Goal: Task Accomplishment & Management: Manage account settings

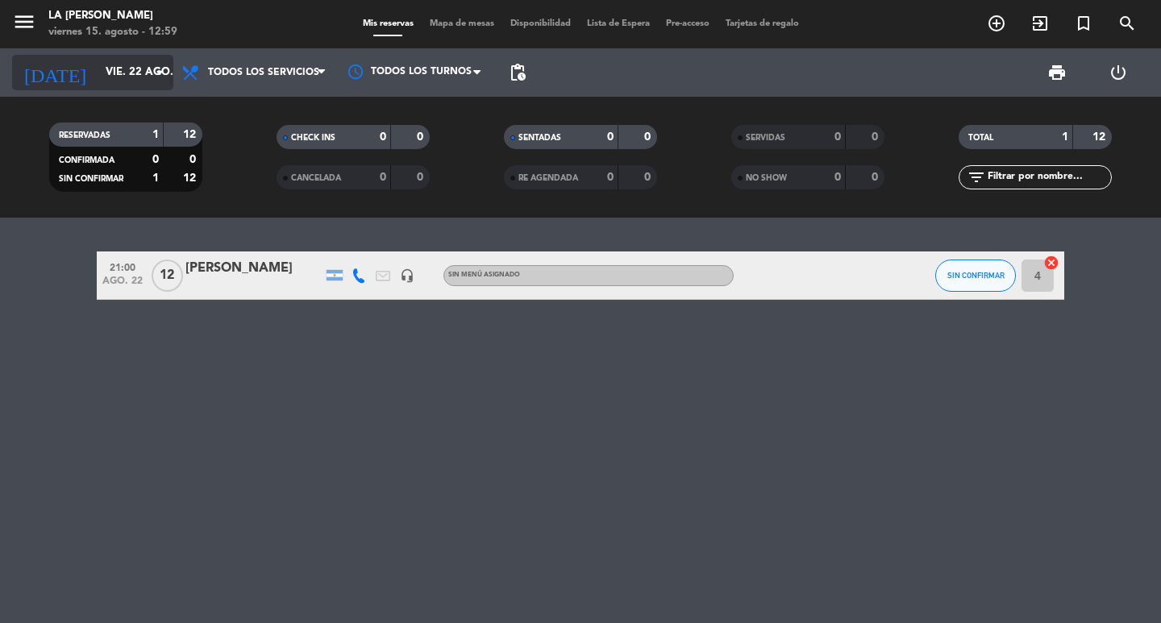
click at [162, 70] on icon "arrow_drop_down" at bounding box center [159, 72] width 19 height 19
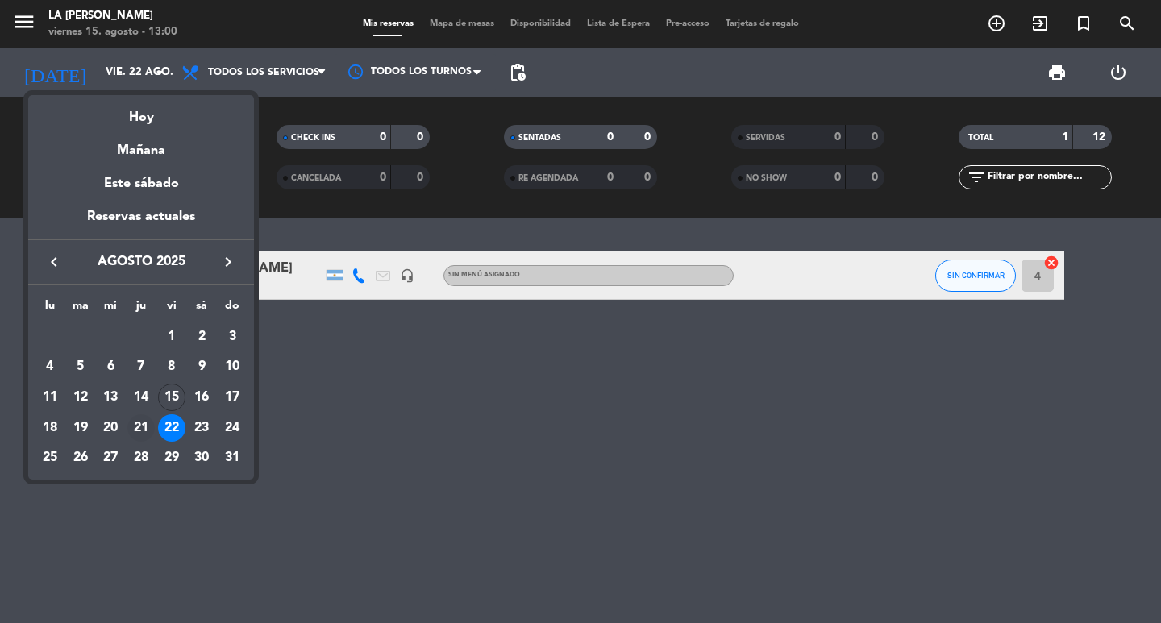
click at [141, 425] on div "21" at bounding box center [140, 427] width 27 height 27
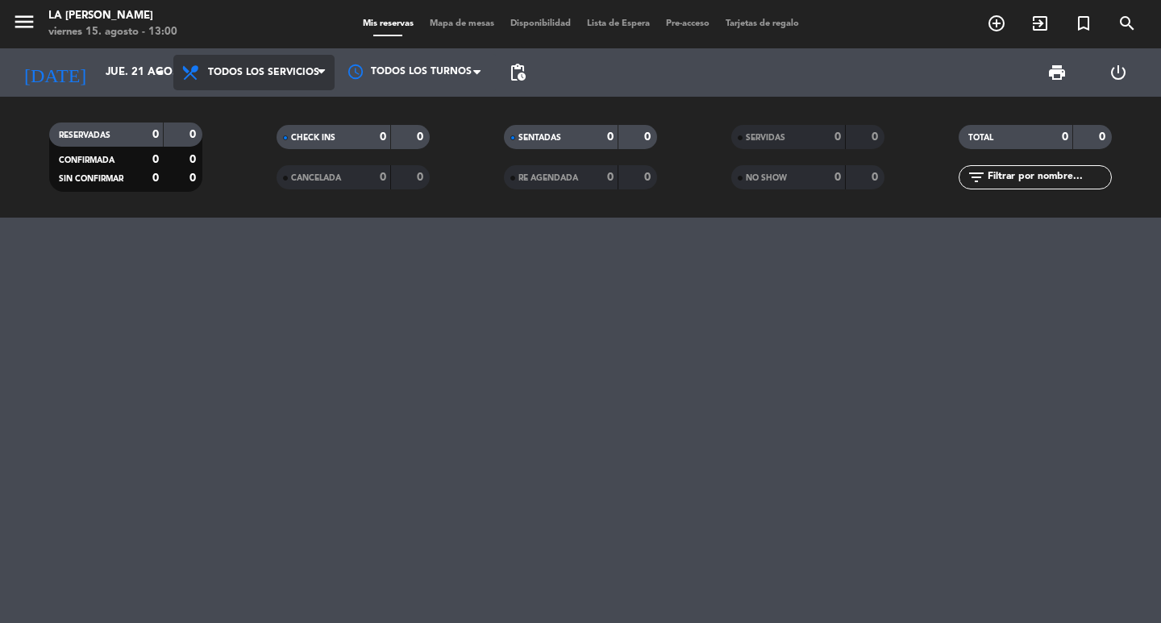
click at [324, 69] on icon at bounding box center [321, 72] width 7 height 13
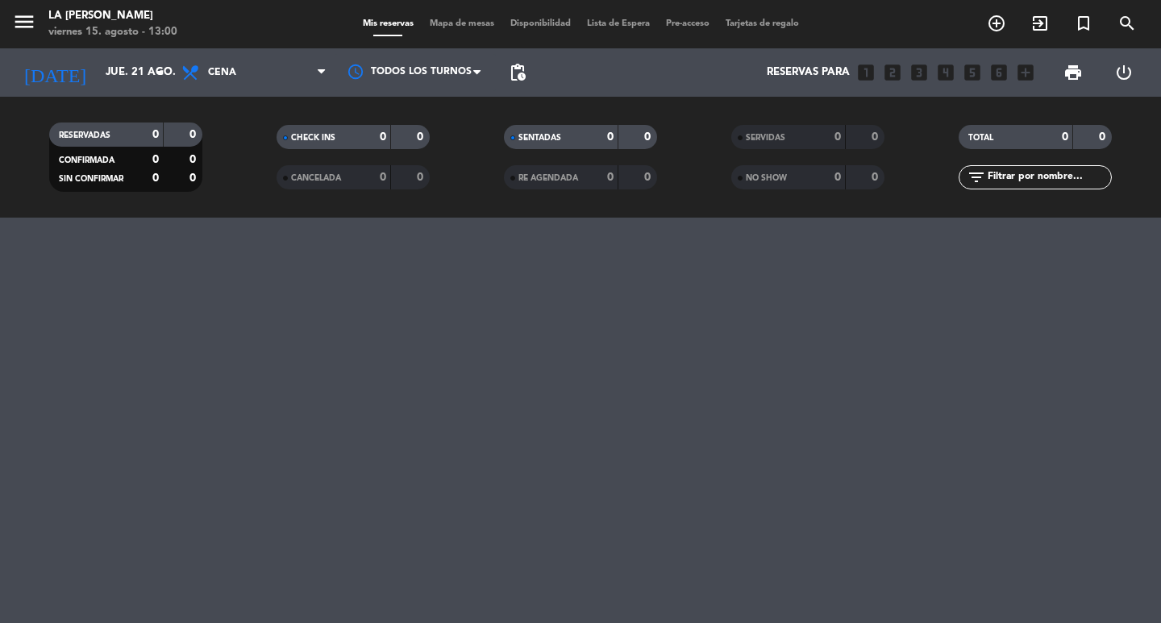
click at [239, 181] on div "menu LA [PERSON_NAME][DATE] 15. agosto - 13:00 Mis reservas Mapa de mesas Dispo…" at bounding box center [580, 109] width 1161 height 218
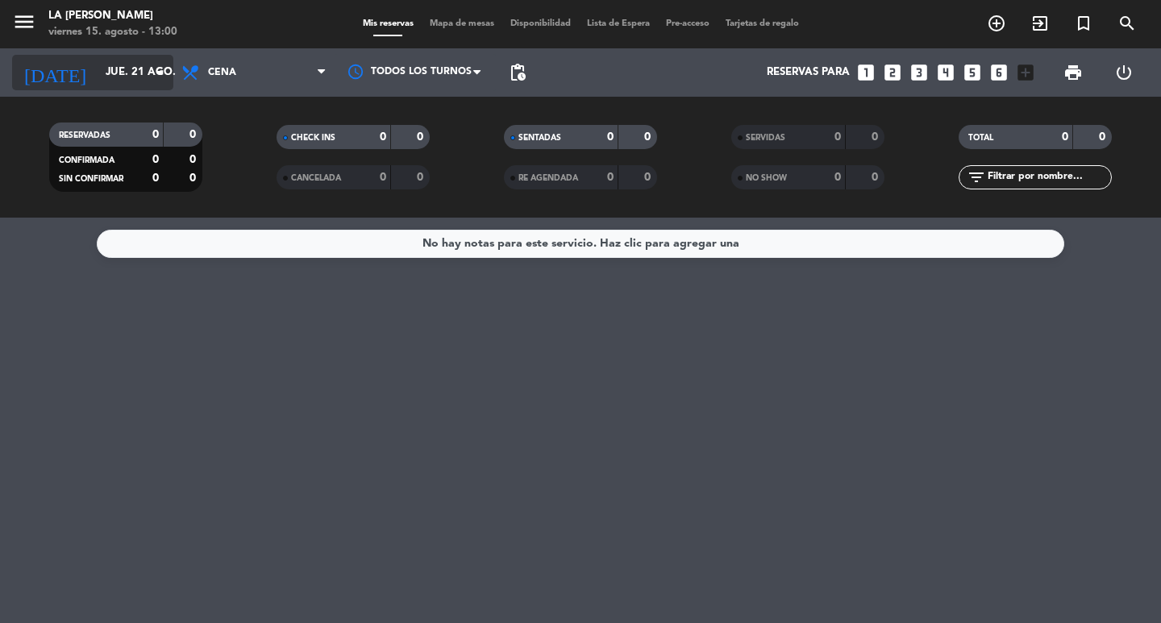
click at [162, 70] on icon "arrow_drop_down" at bounding box center [159, 72] width 19 height 19
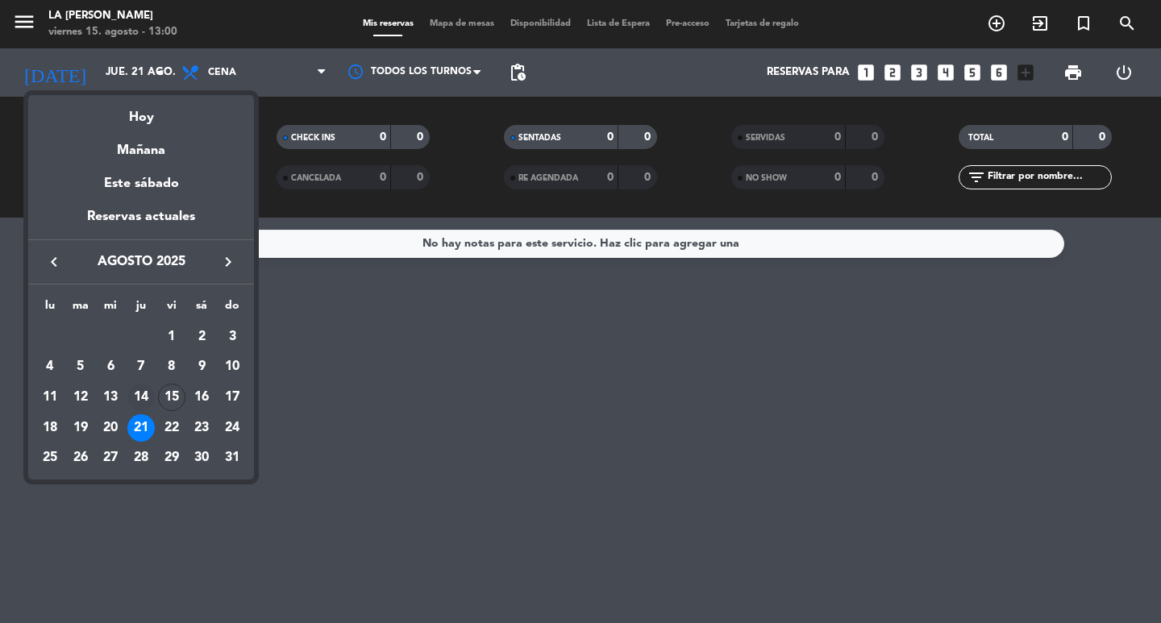
click at [142, 392] on div "14" at bounding box center [140, 397] width 27 height 27
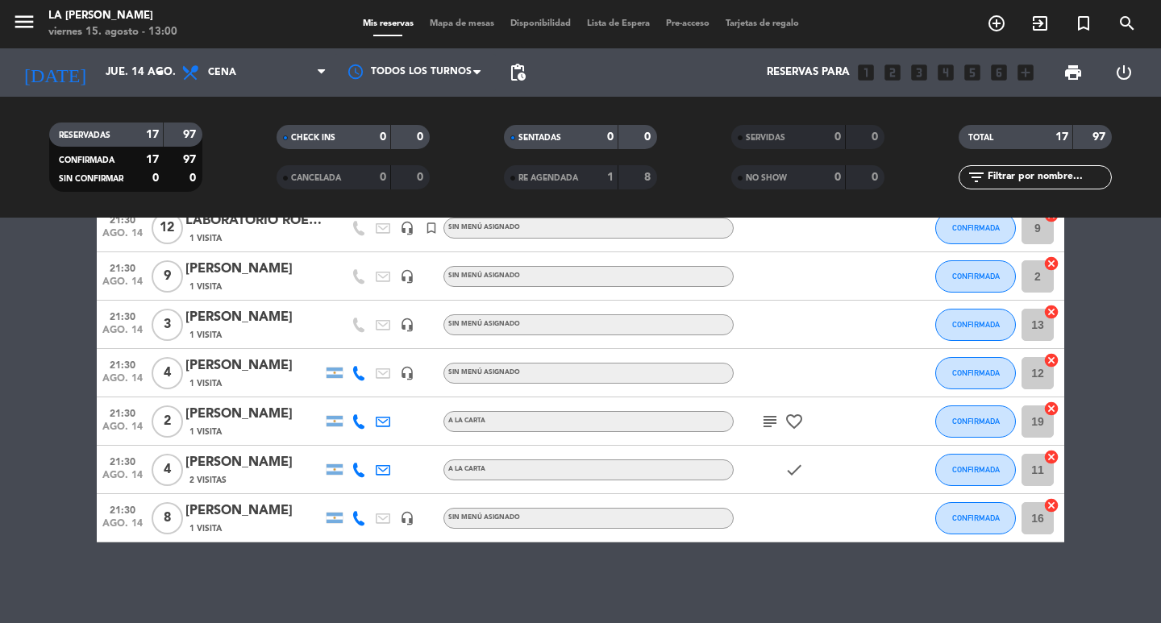
scroll to position [187, 0]
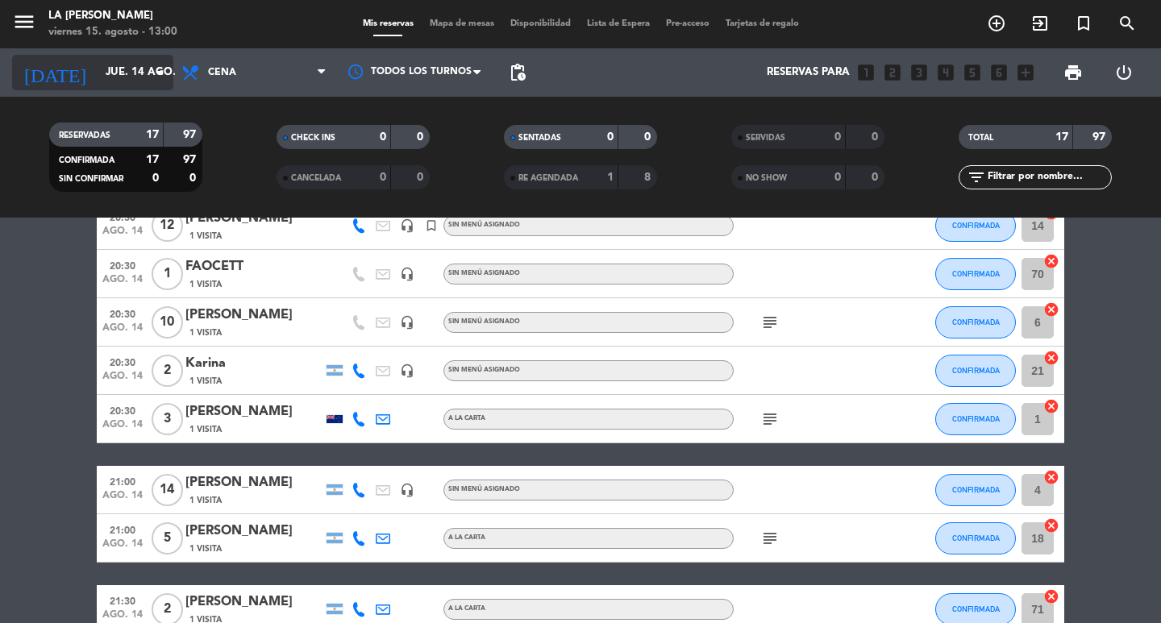
click at [155, 70] on icon "arrow_drop_down" at bounding box center [159, 72] width 19 height 19
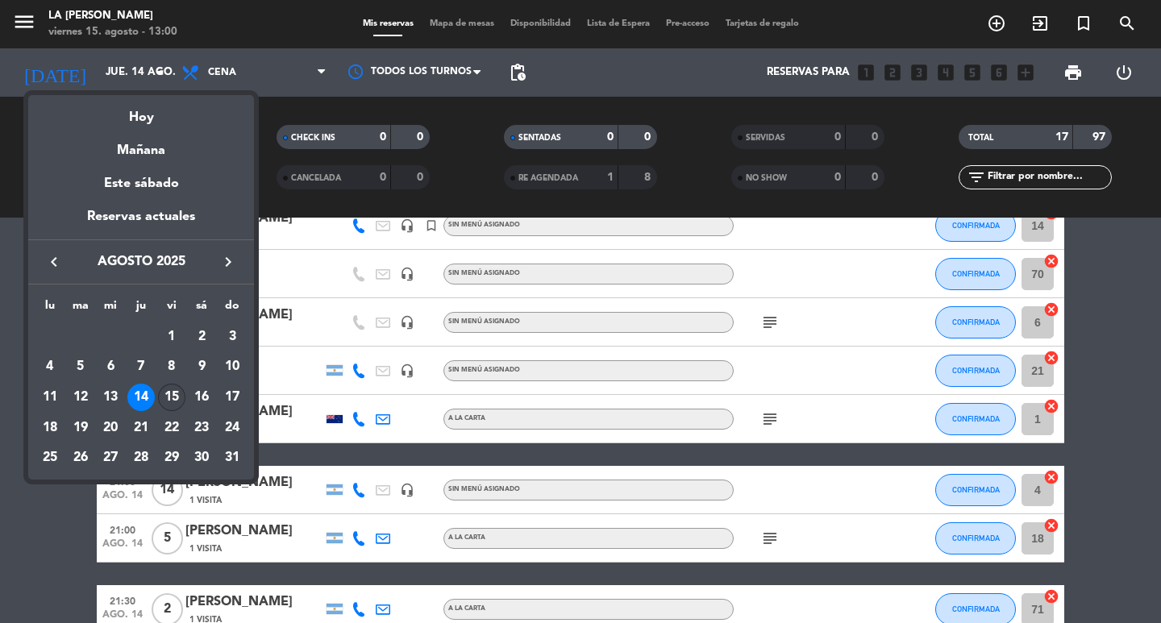
click at [173, 391] on div "15" at bounding box center [171, 397] width 27 height 27
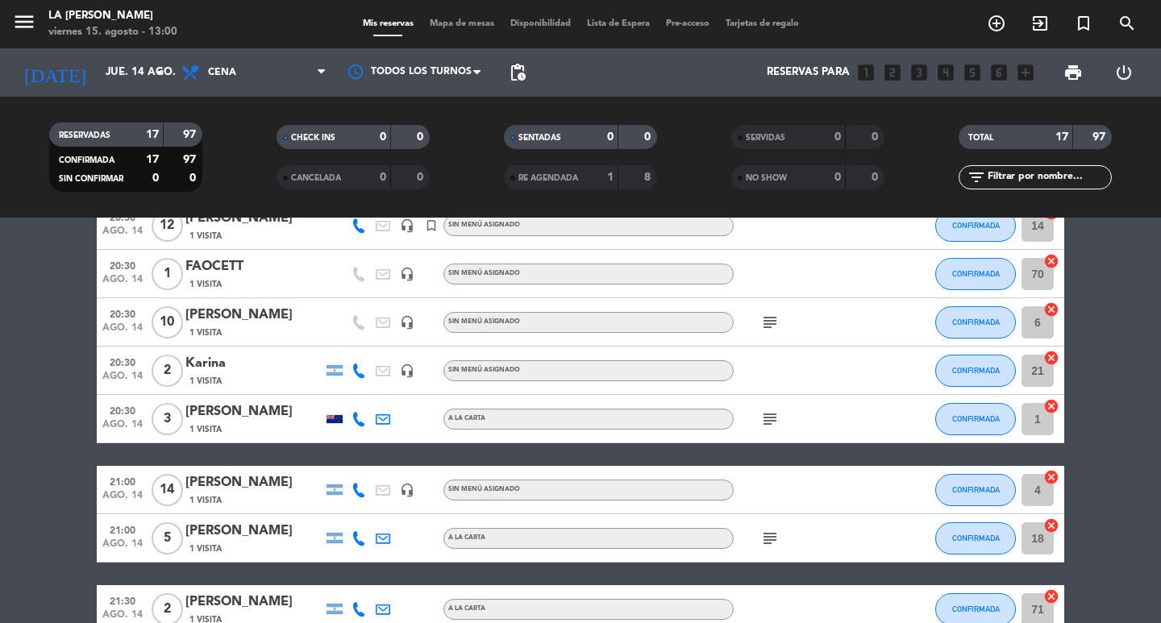
type input "vie. 15 ago."
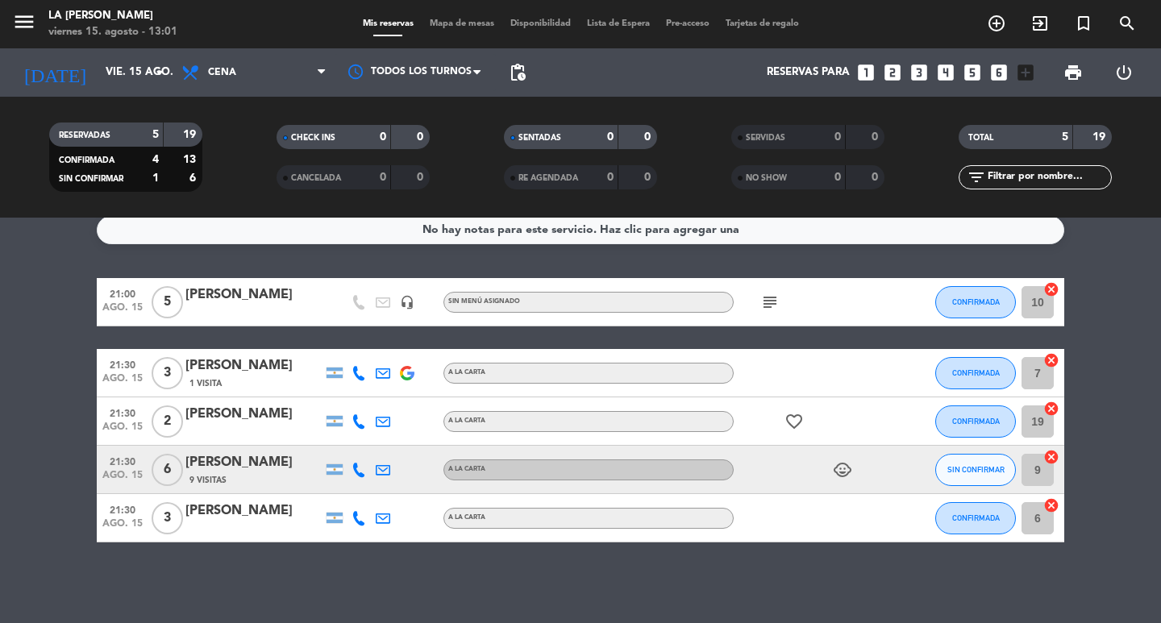
scroll to position [0, 0]
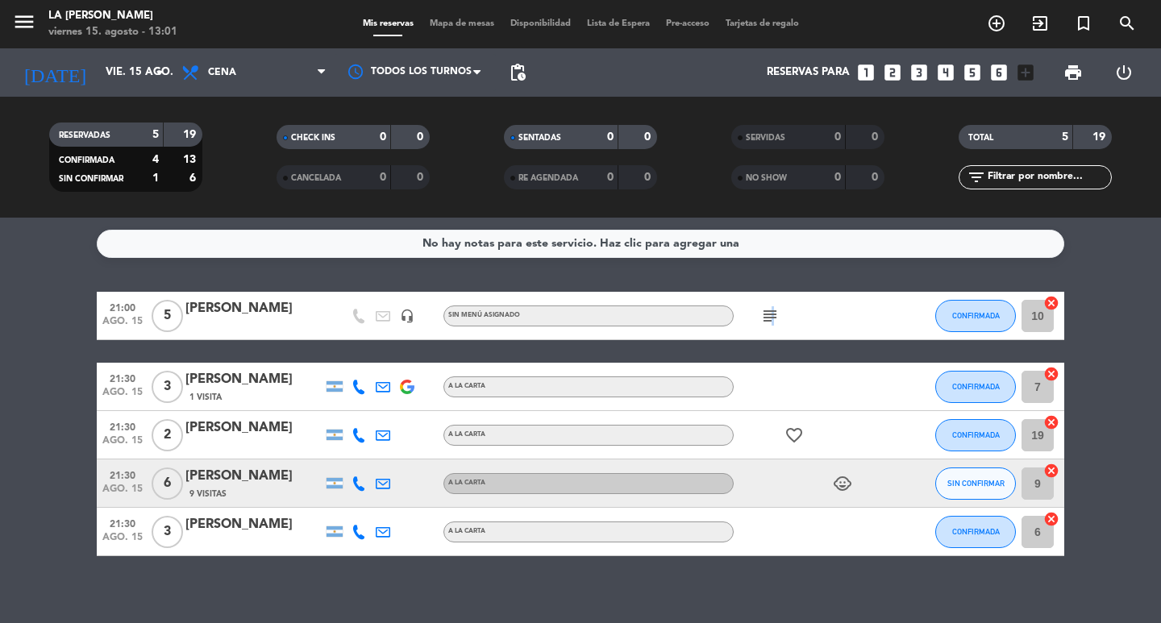
click at [770, 316] on icon "subject" at bounding box center [769, 315] width 19 height 19
click at [852, 313] on div "subject reserva hecha por tato mesa 10" at bounding box center [806, 316] width 145 height 48
click at [772, 314] on icon "subject" at bounding box center [769, 315] width 19 height 19
click at [224, 309] on div "[PERSON_NAME]" at bounding box center [253, 308] width 137 height 21
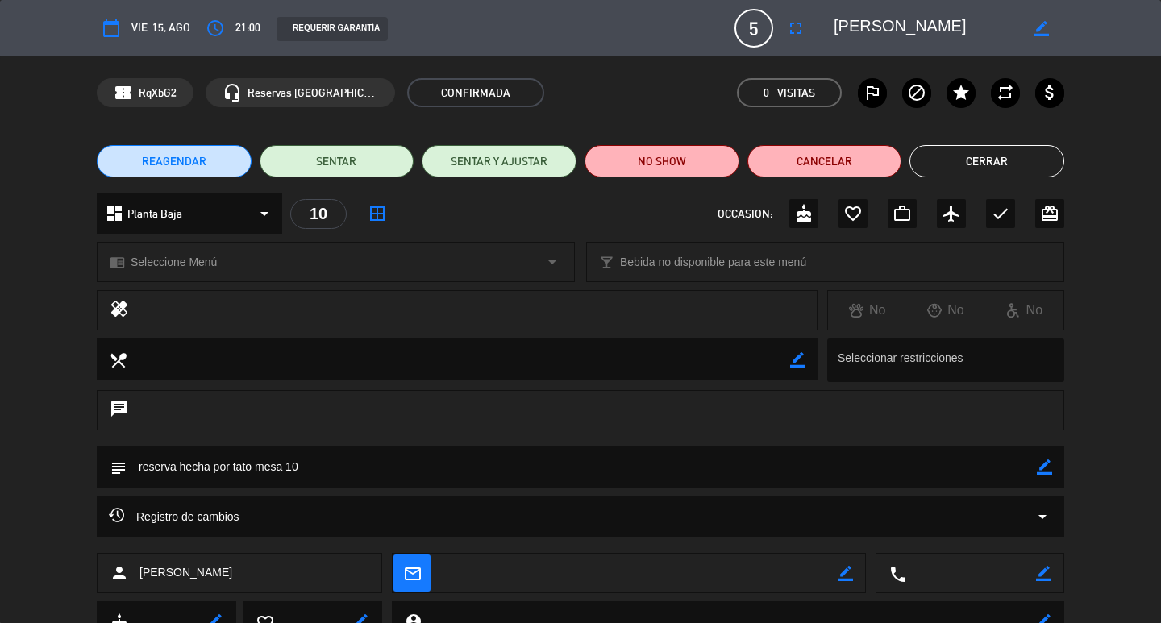
click at [1043, 462] on icon "border_color" at bounding box center [1044, 467] width 15 height 15
click at [1012, 498] on div "Registro de cambios arrow_drop_down" at bounding box center [581, 517] width 968 height 40
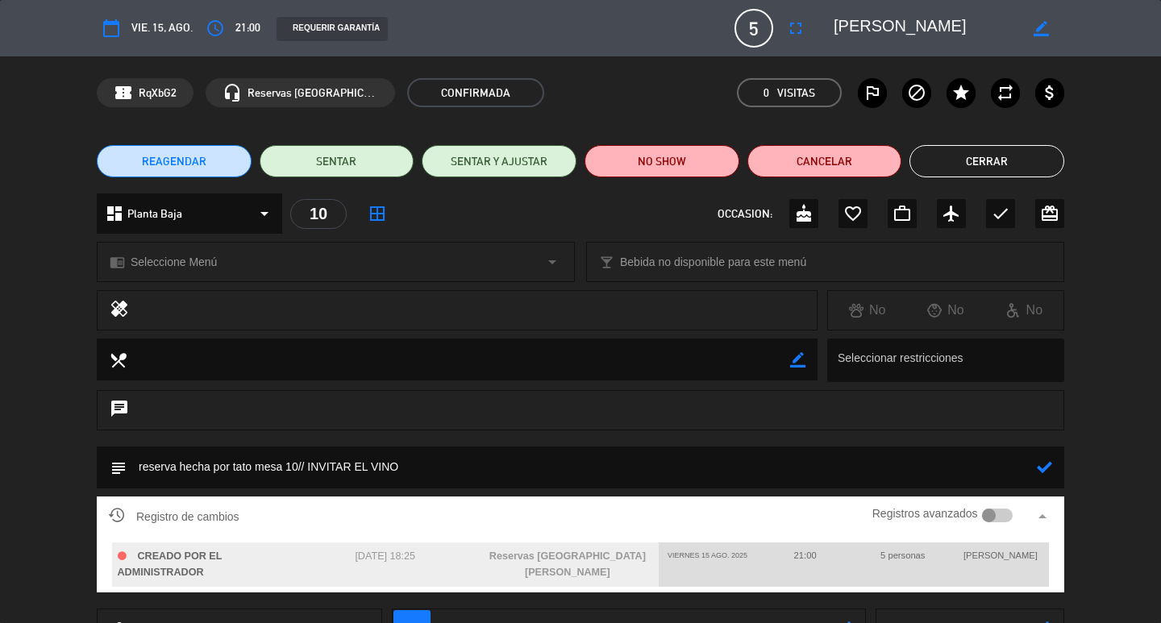
click at [1045, 465] on icon at bounding box center [1044, 467] width 15 height 15
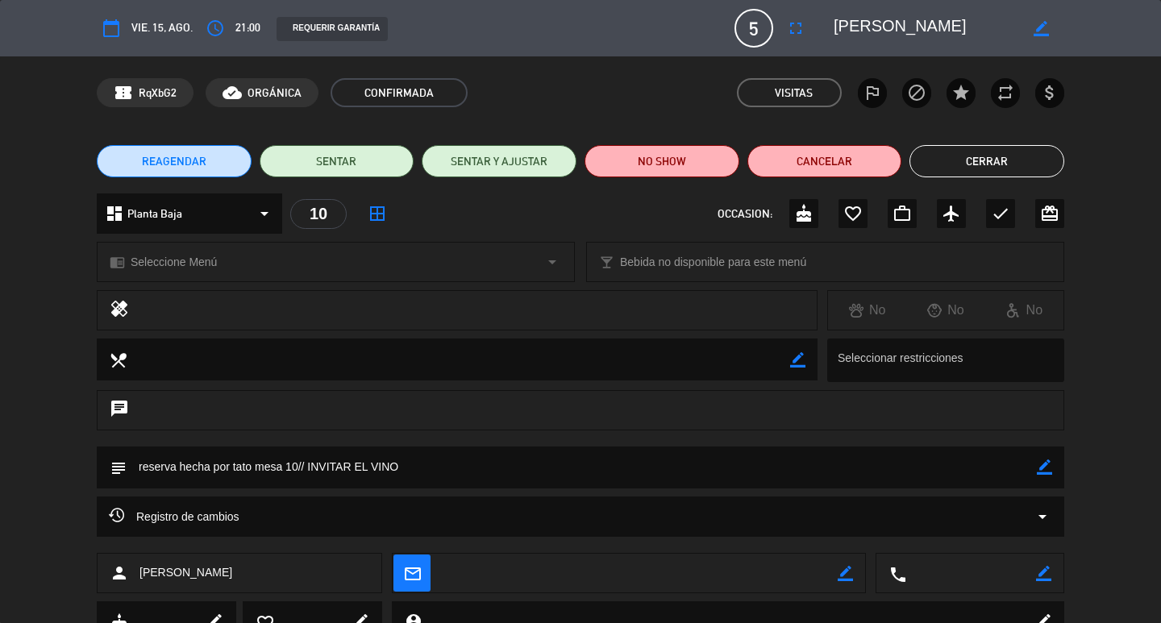
click at [403, 465] on textarea at bounding box center [582, 467] width 910 height 41
click at [1043, 464] on icon "border_color" at bounding box center [1044, 467] width 15 height 15
type textarea "reserva hecha por tato mesa 10// INVITAR EL VINO O POSTRE"
click at [1040, 465] on icon at bounding box center [1044, 467] width 15 height 15
drag, startPoint x: 976, startPoint y: 156, endPoint x: 968, endPoint y: 164, distance: 11.4
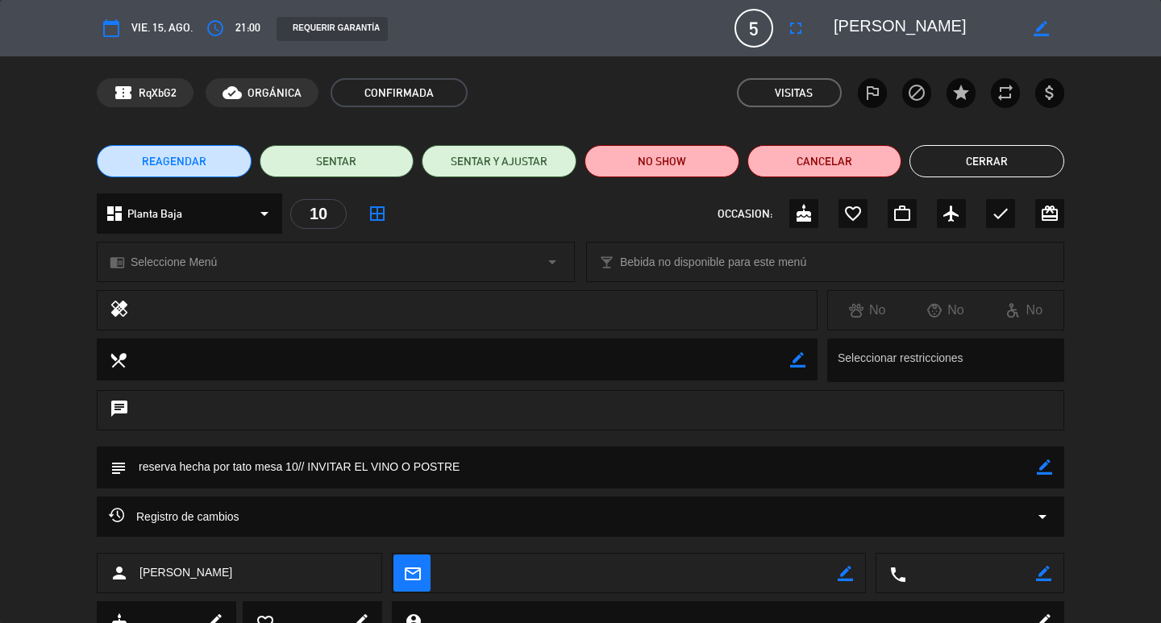
click at [976, 157] on button "Cerrar" at bounding box center [987, 161] width 155 height 32
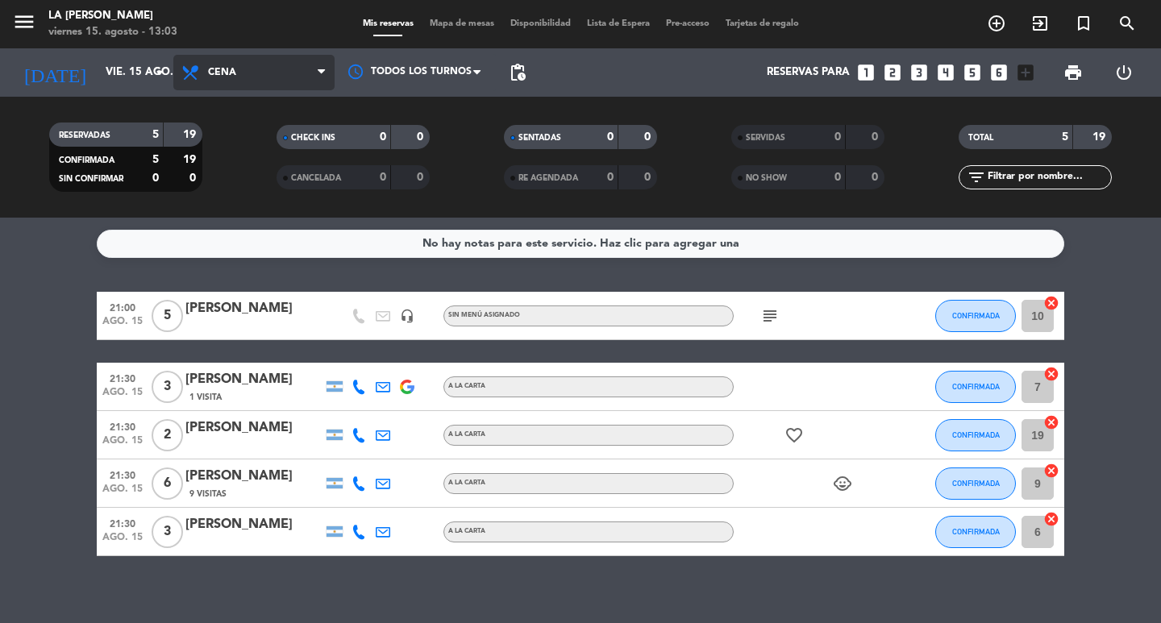
click at [323, 68] on icon at bounding box center [321, 72] width 7 height 13
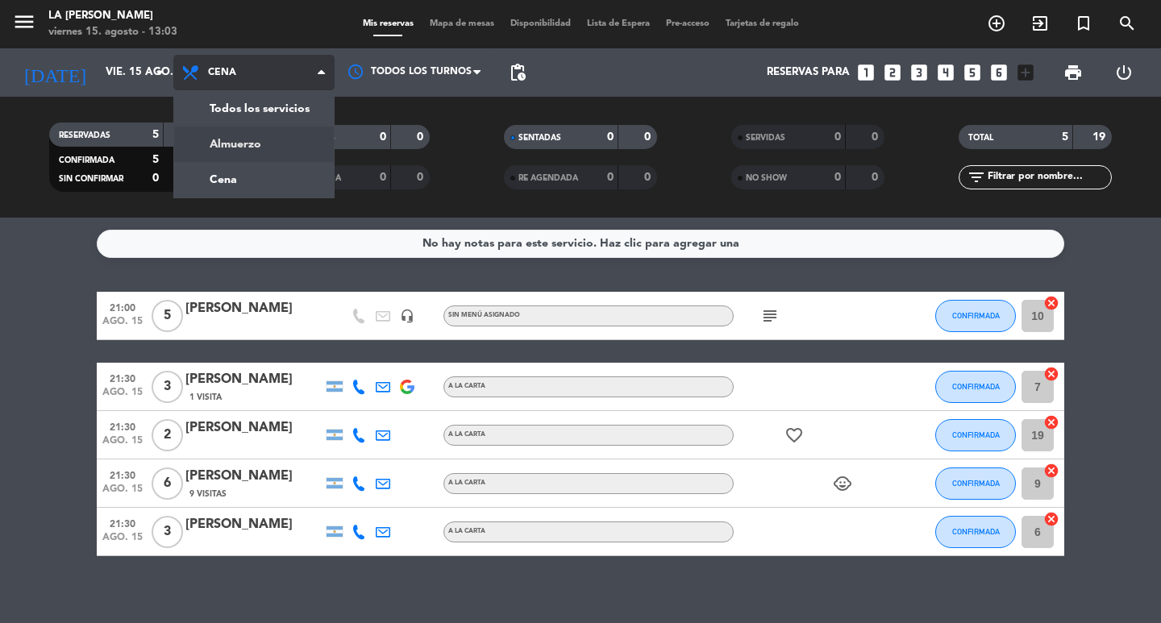
click at [283, 148] on div "menu LA [PERSON_NAME][DATE] 15. agosto - 13:03 Mis reservas Mapa de mesas Dispo…" at bounding box center [580, 109] width 1161 height 218
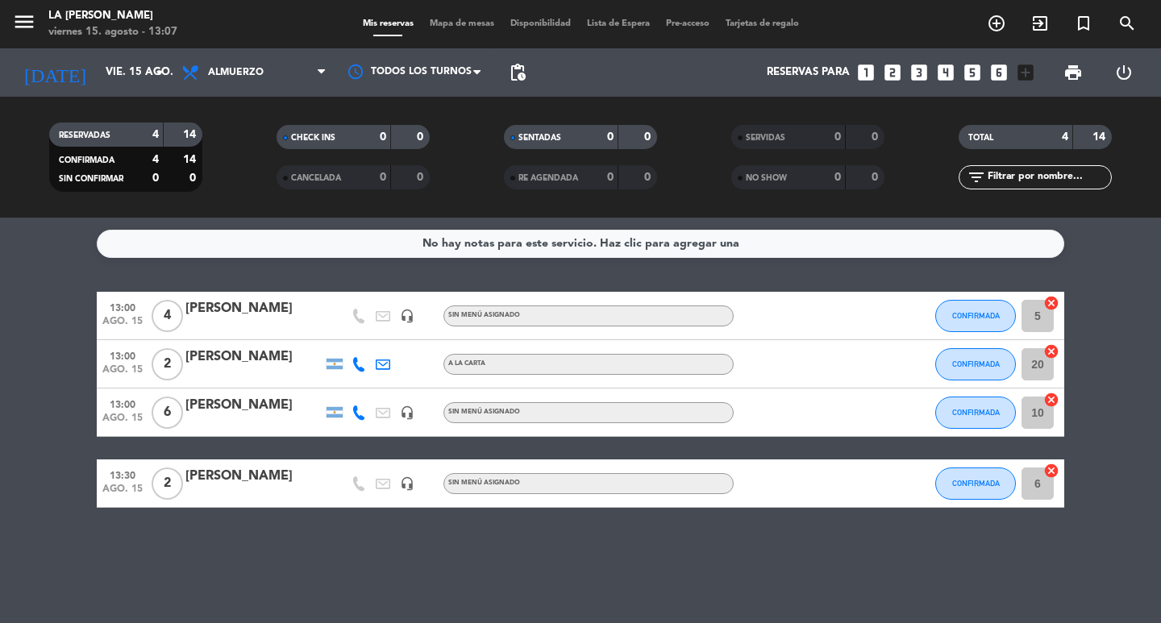
click at [243, 541] on div "No hay notas para este servicio. Haz clic para agregar una 13:00 [DATE] 4 [PERS…" at bounding box center [580, 421] width 1161 height 406
